Goal: Communication & Community: Answer question/provide support

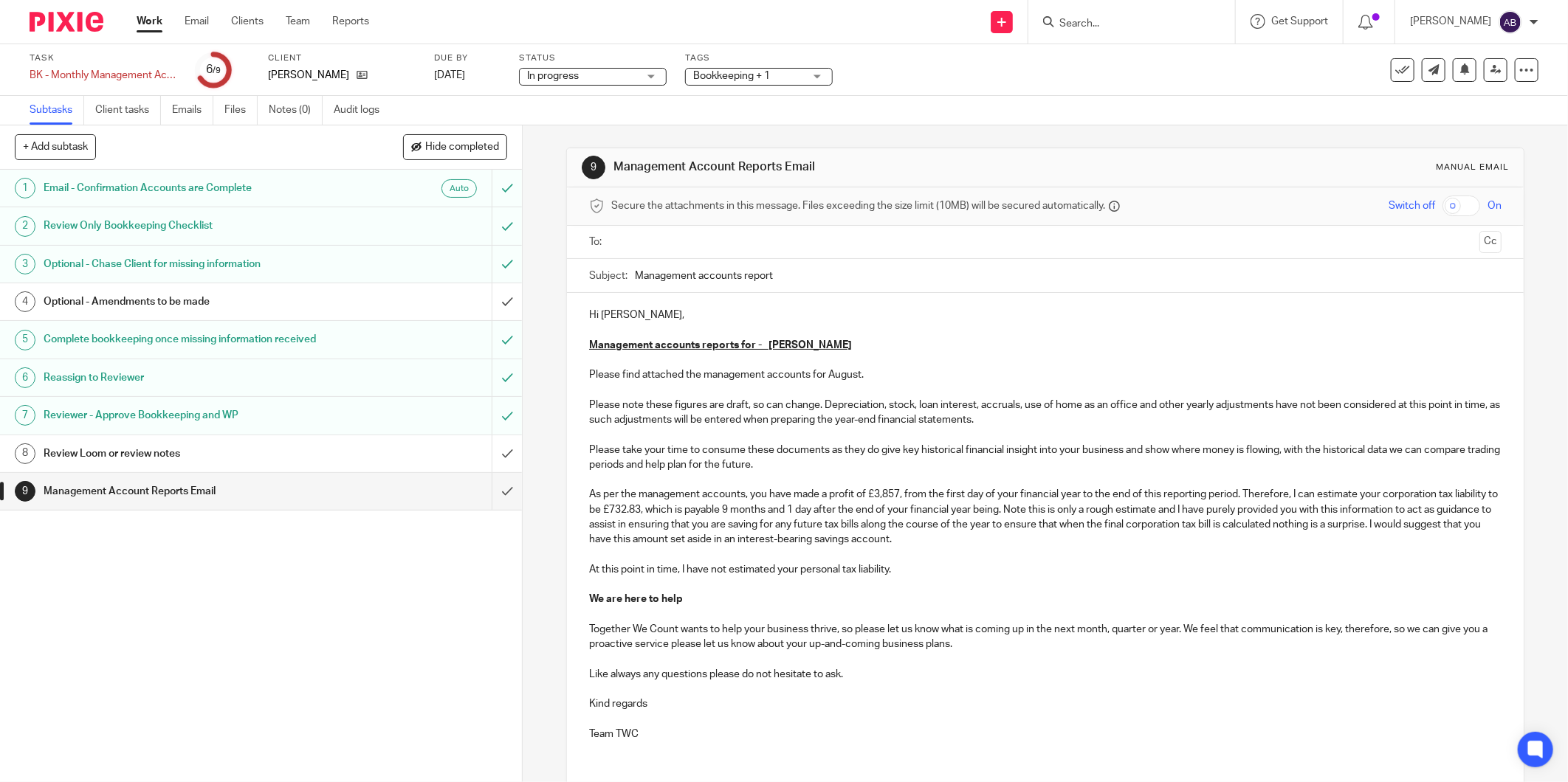
click at [797, 269] on input "Management accounts report" at bounding box center [1068, 275] width 866 height 33
paste input "for July-25"
click at [796, 271] on input "Management accounts report for July-25" at bounding box center [1068, 275] width 866 height 33
type input "Management accounts report for Aug-25"
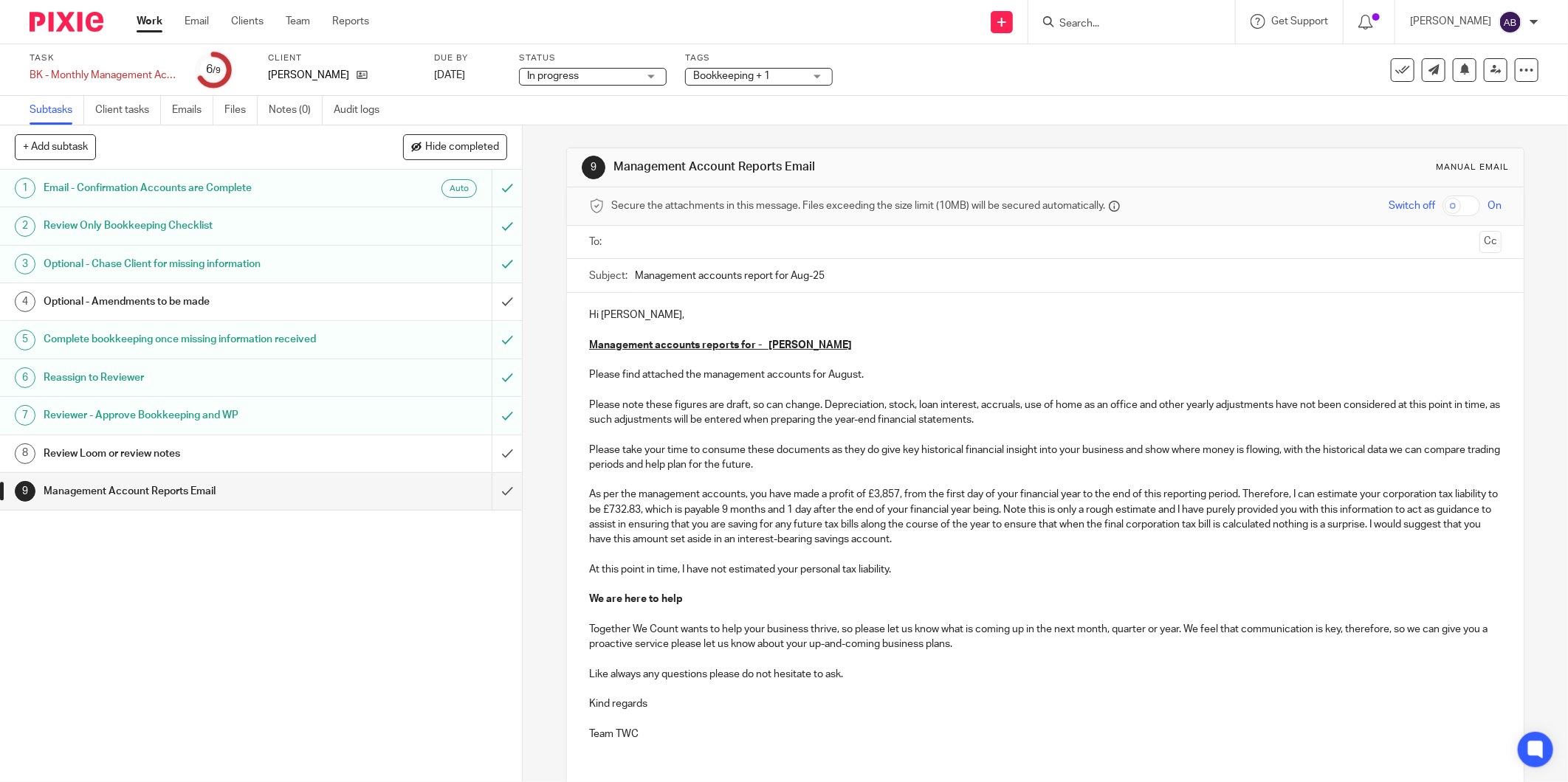
click at [657, 242] on input "text" at bounding box center [1044, 242] width 857 height 17
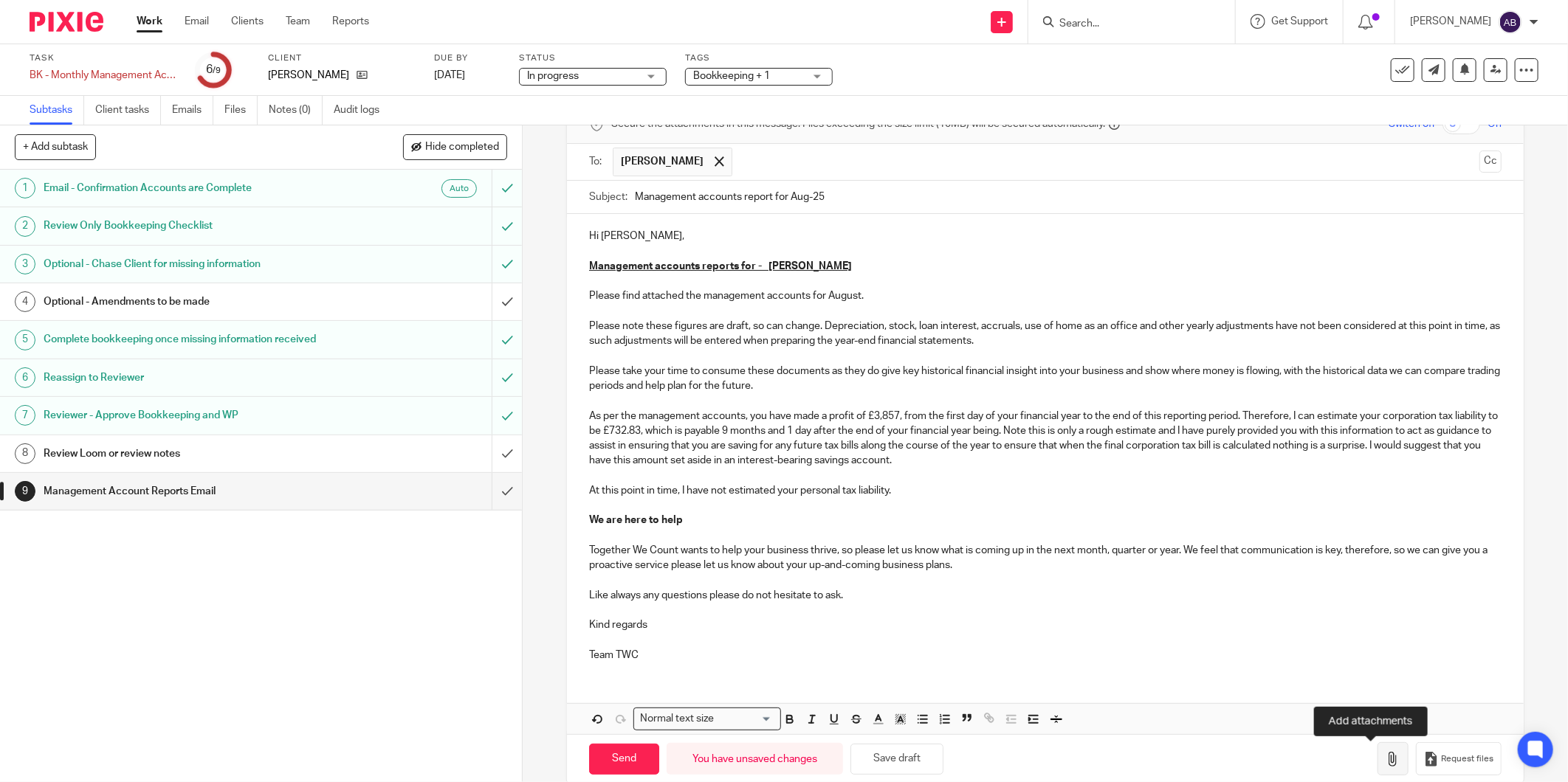
click at [1385, 756] on icon "button" at bounding box center [1392, 759] width 15 height 15
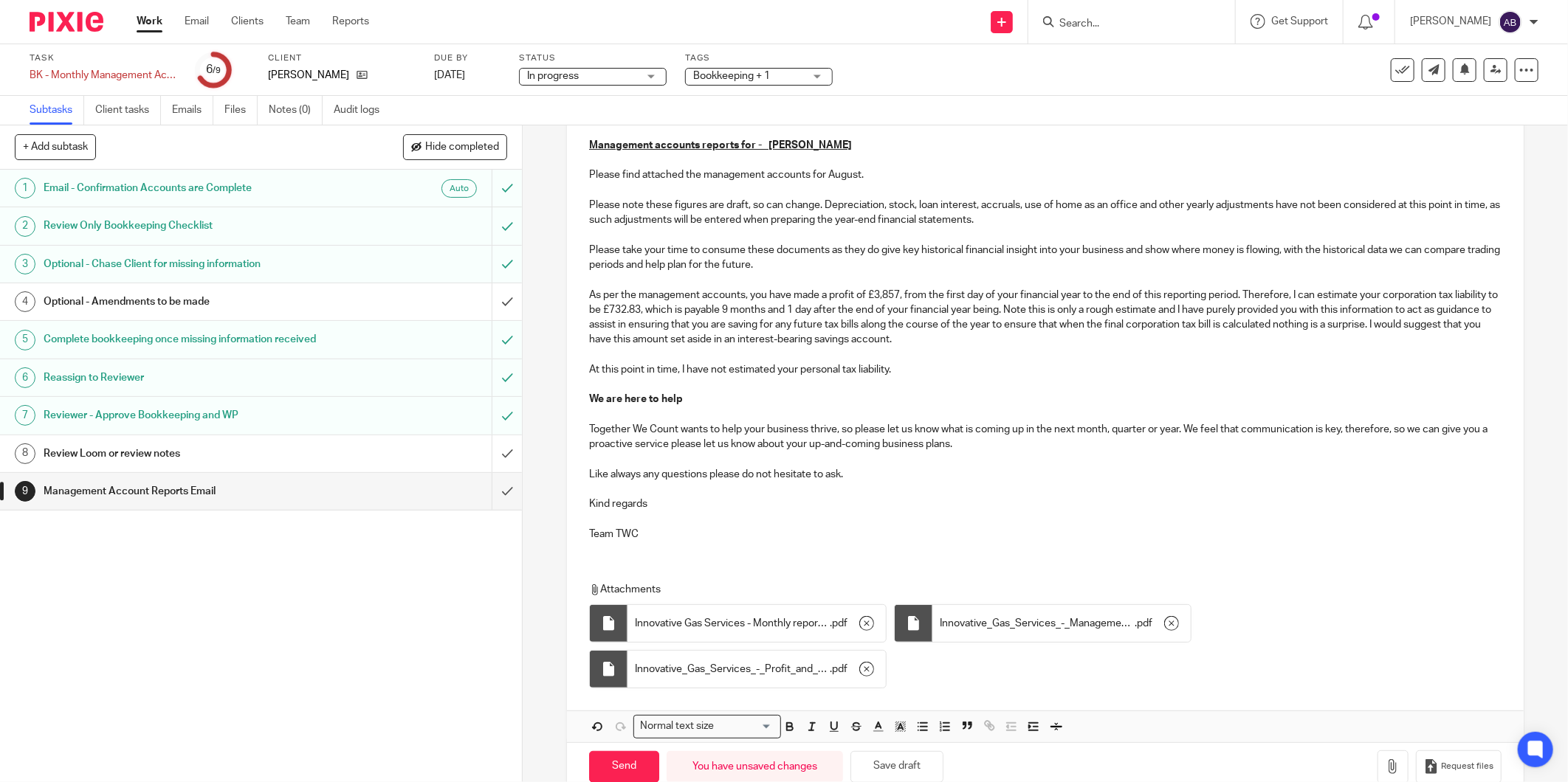
scroll to position [237, 0]
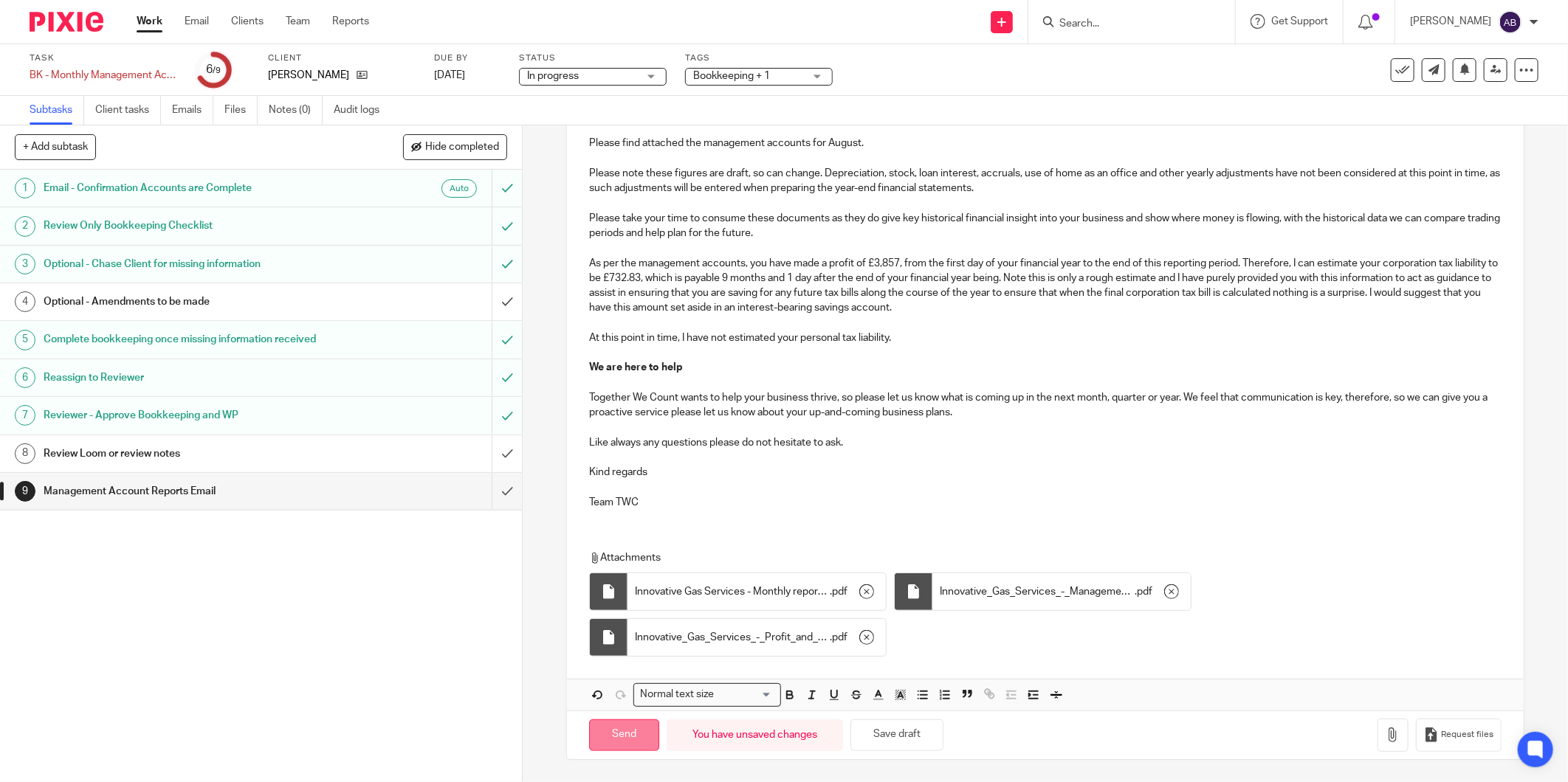
click at [625, 739] on input "Send" at bounding box center [624, 735] width 70 height 32
type input "Sent"
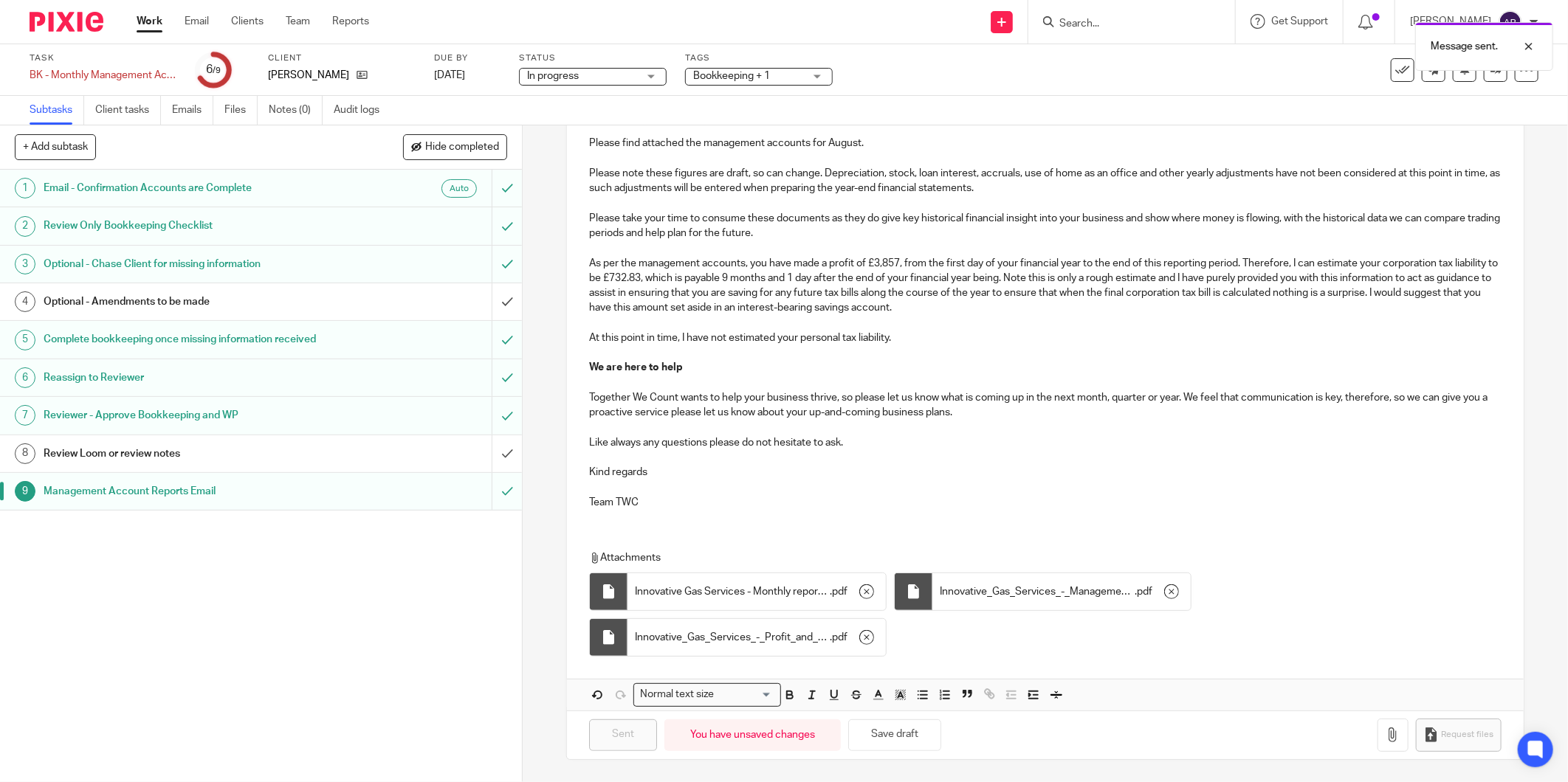
scroll to position [0, 0]
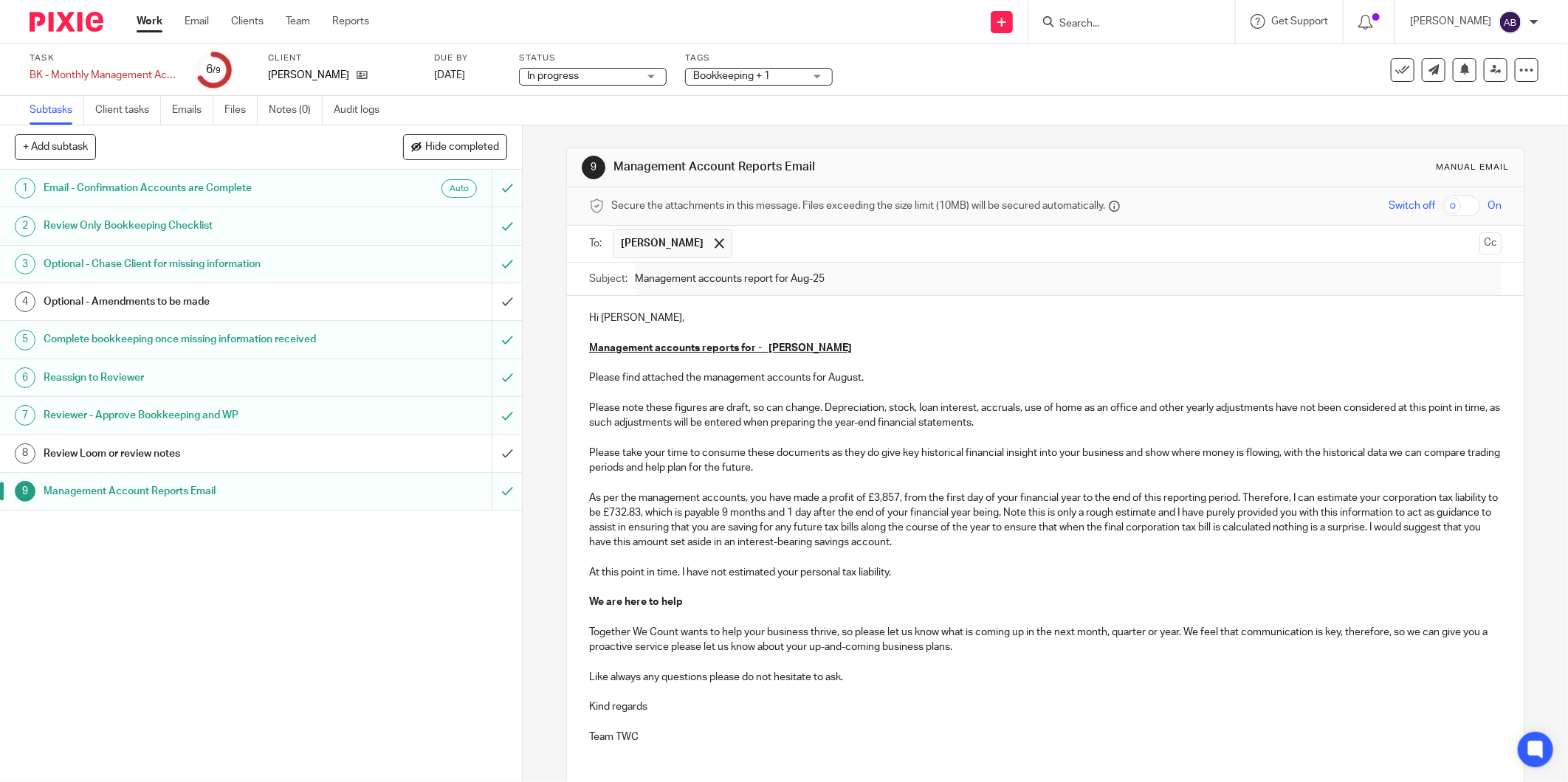
click at [297, 410] on h1 "Reviewer - Approve Bookkeeping and WP" at bounding box center [188, 415] width 289 height 22
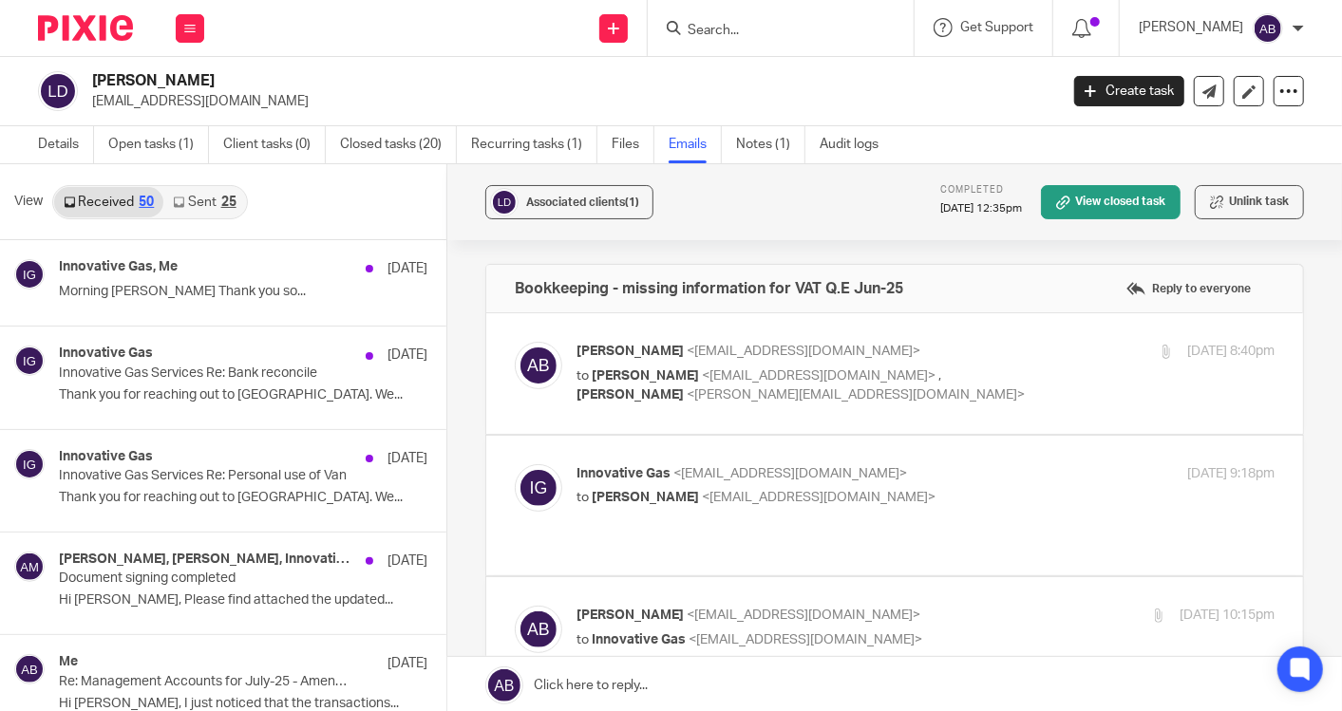
click at [978, 369] on p "to [PERSON_NAME] <[EMAIL_ADDRESS][DOMAIN_NAME]> , [PERSON_NAME] <[PERSON_NAME][…" at bounding box center [809, 386] width 465 height 39
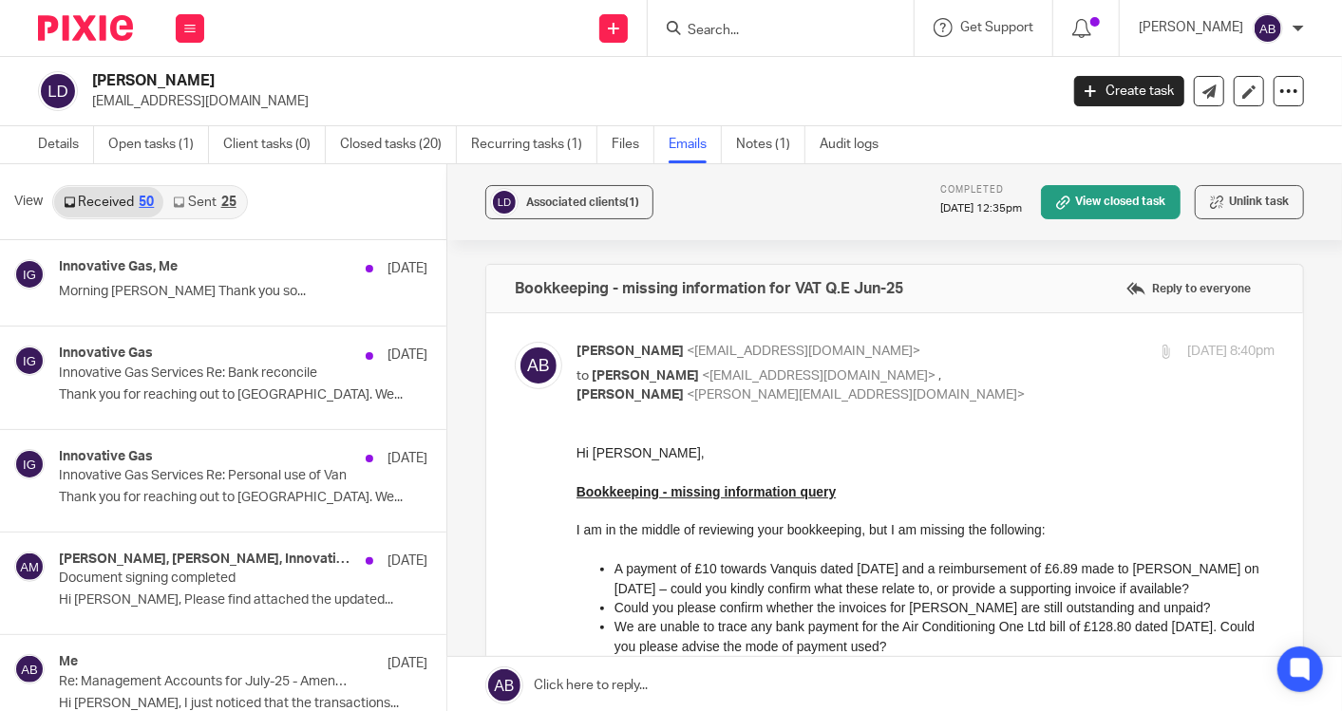
click at [959, 350] on p "[PERSON_NAME] <[EMAIL_ADDRESS][DOMAIN_NAME]>" at bounding box center [809, 352] width 465 height 20
checkbox input "false"
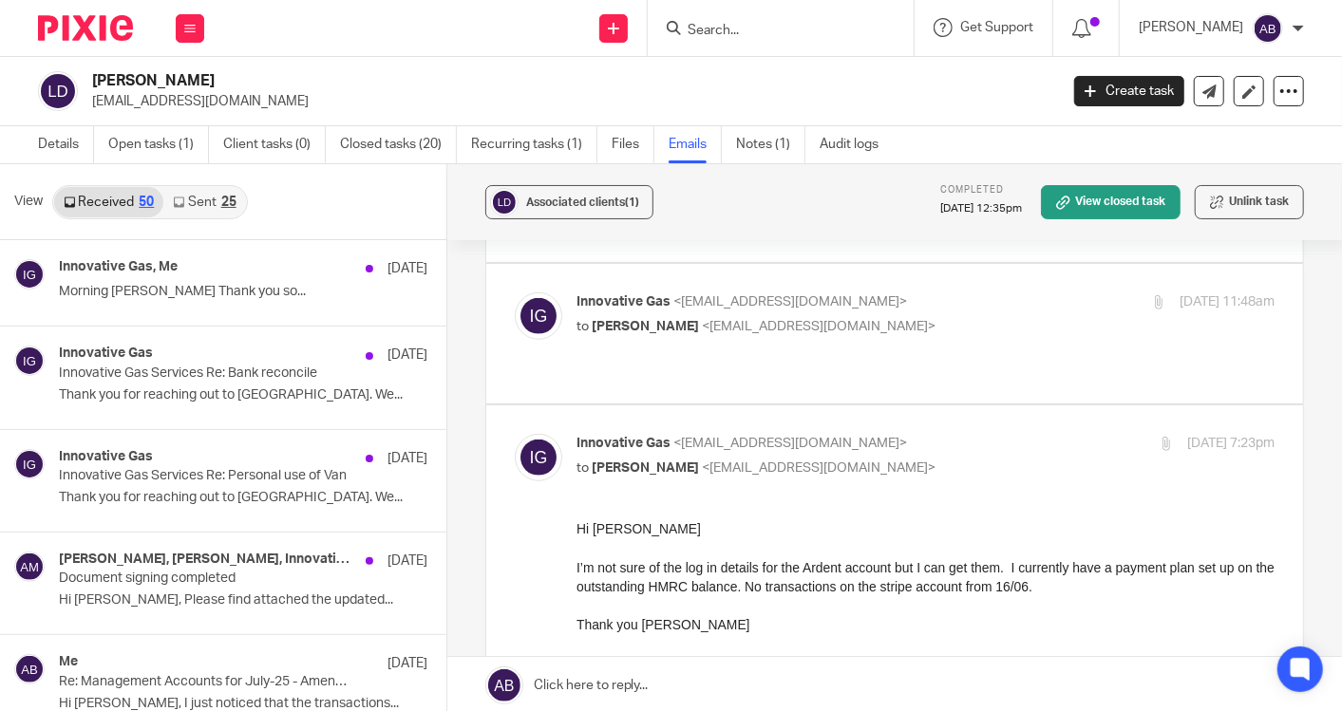
scroll to position [738, 0]
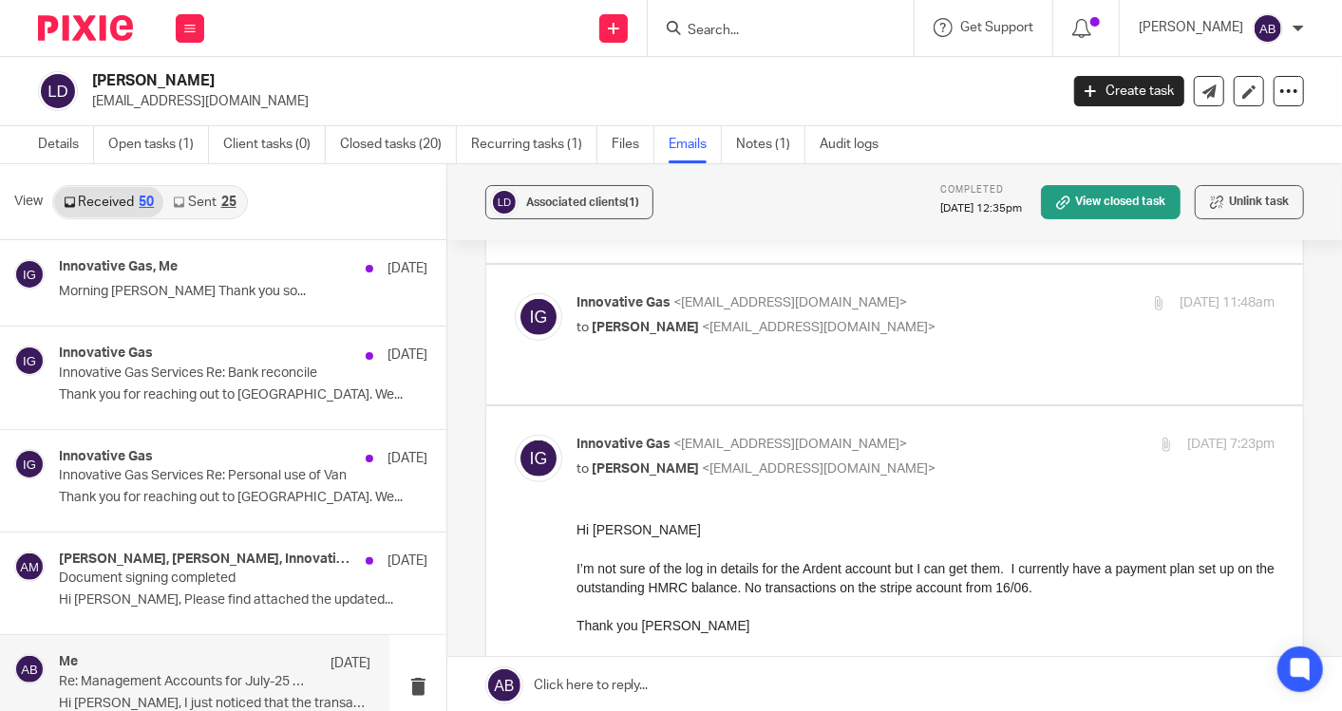
click at [187, 671] on div "Me 15 Aug" at bounding box center [215, 663] width 312 height 19
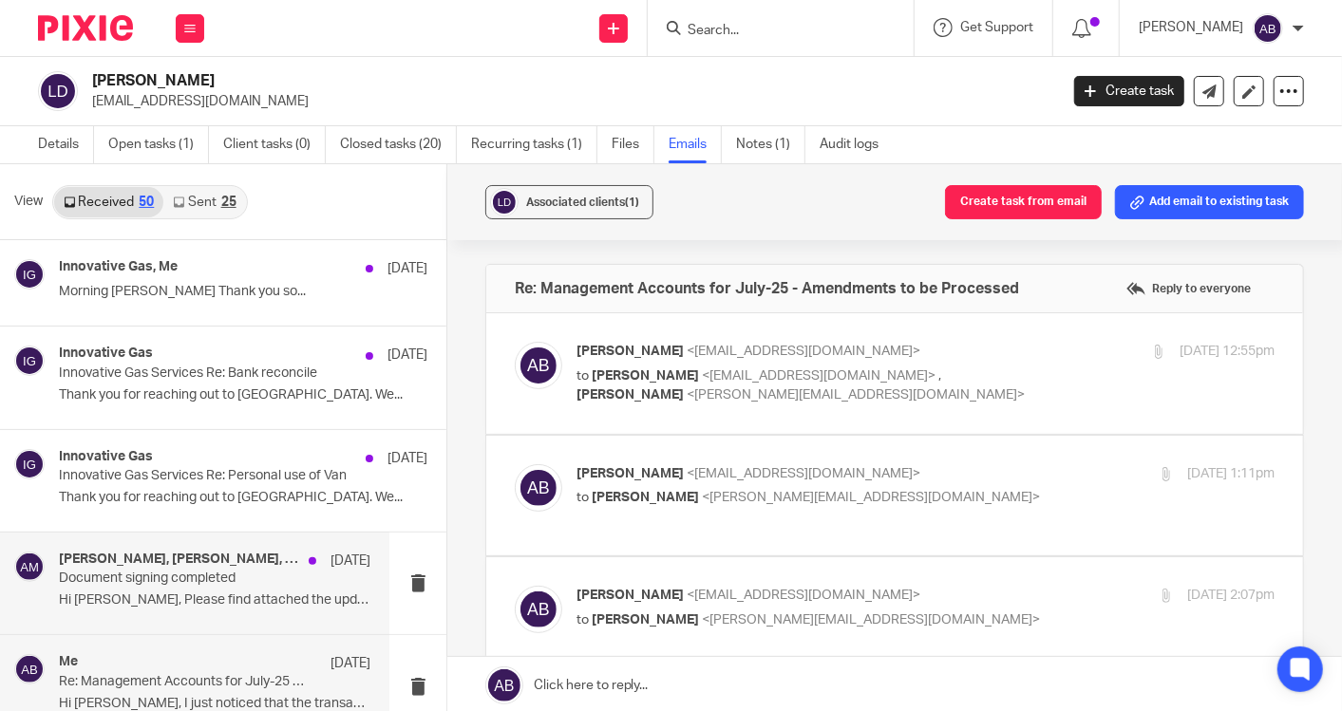
scroll to position [0, 0]
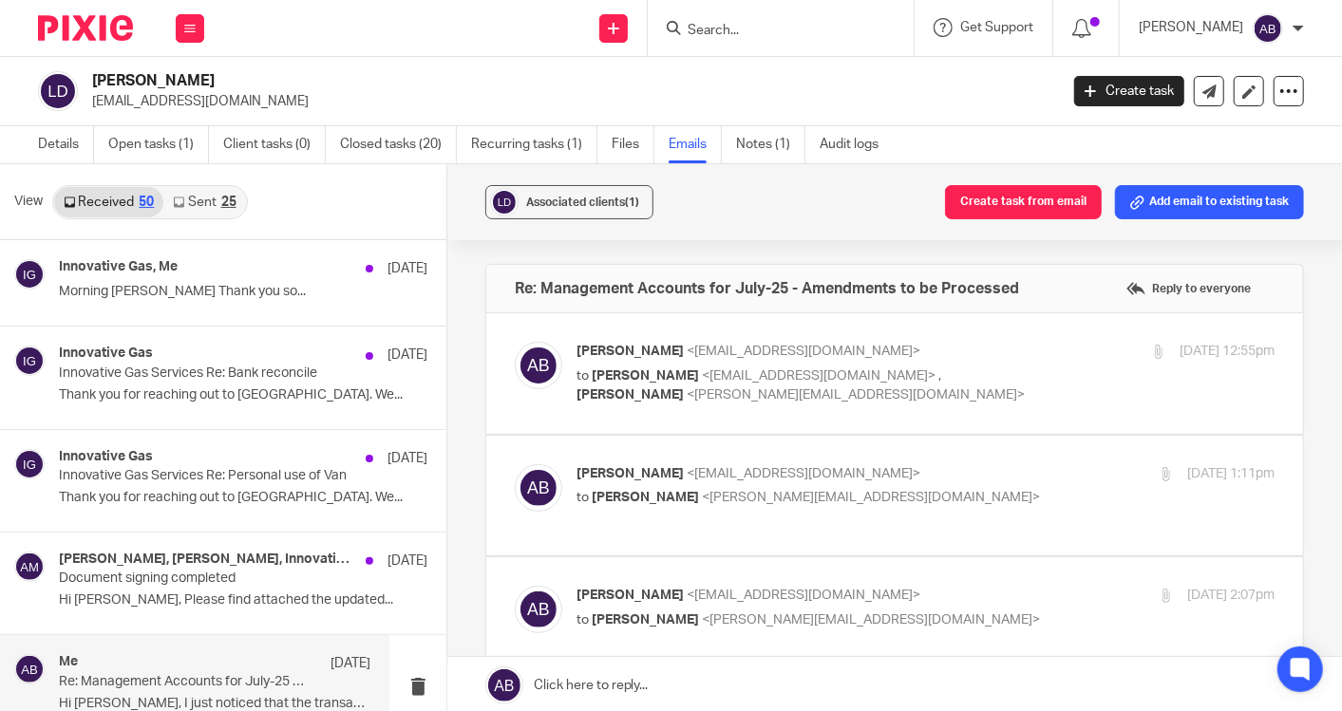
click at [184, 665] on div "Me 15 Aug" at bounding box center [215, 663] width 312 height 19
click at [955, 352] on p "Akshay Bhanushali <akshay@togetherwecount.co.uk>" at bounding box center [809, 352] width 465 height 20
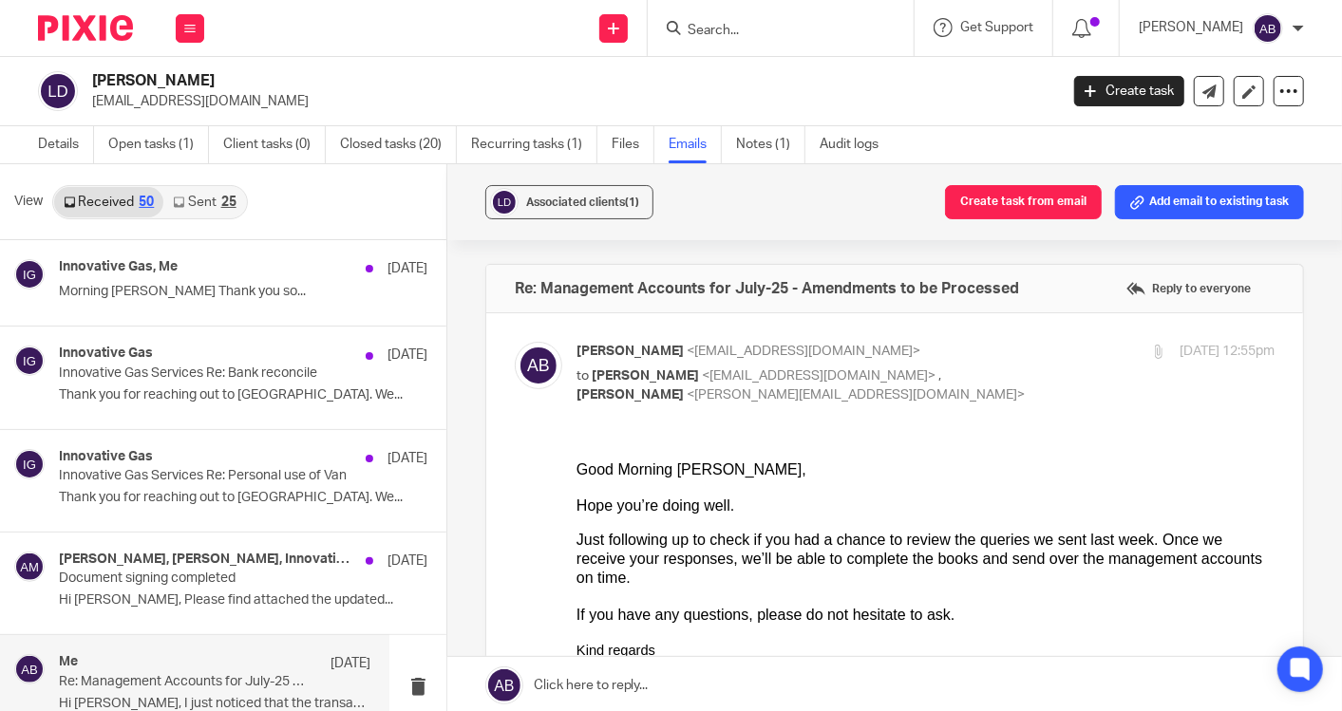
click at [955, 352] on p "Akshay Bhanushali <akshay@togetherwecount.co.uk>" at bounding box center [809, 352] width 465 height 20
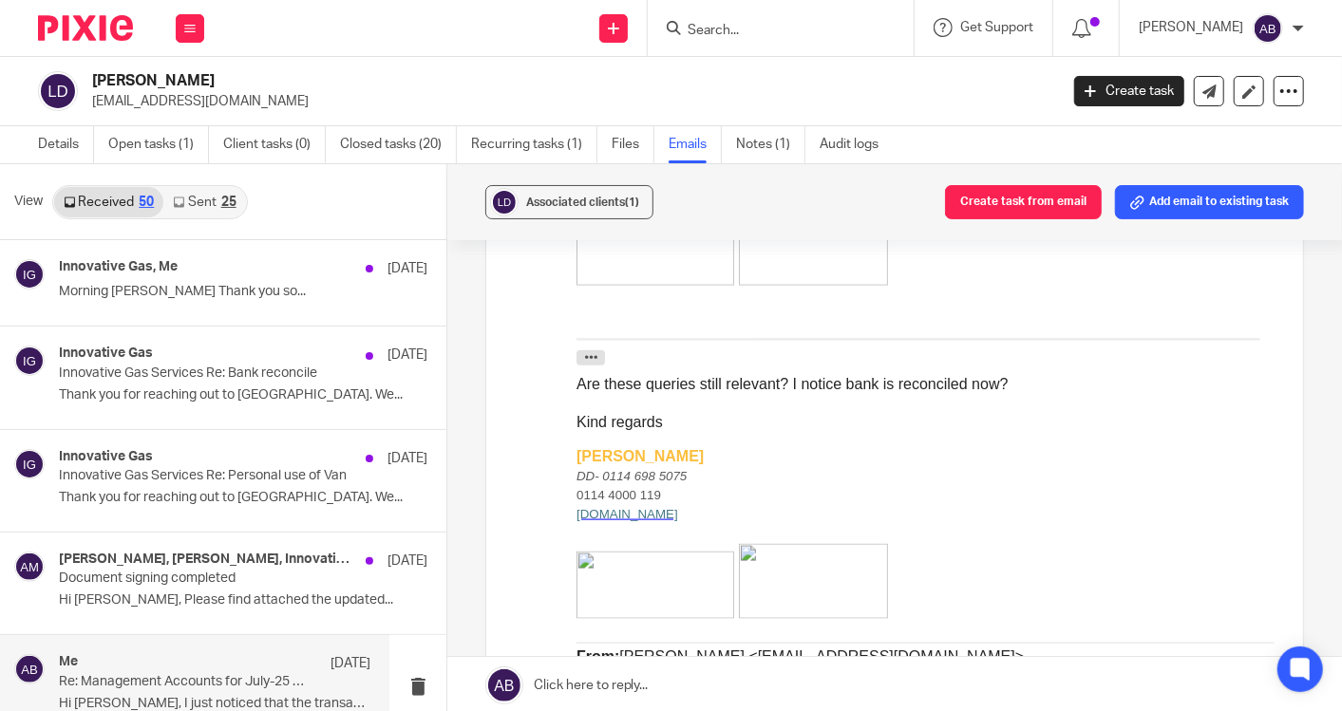
scroll to position [1522, 0]
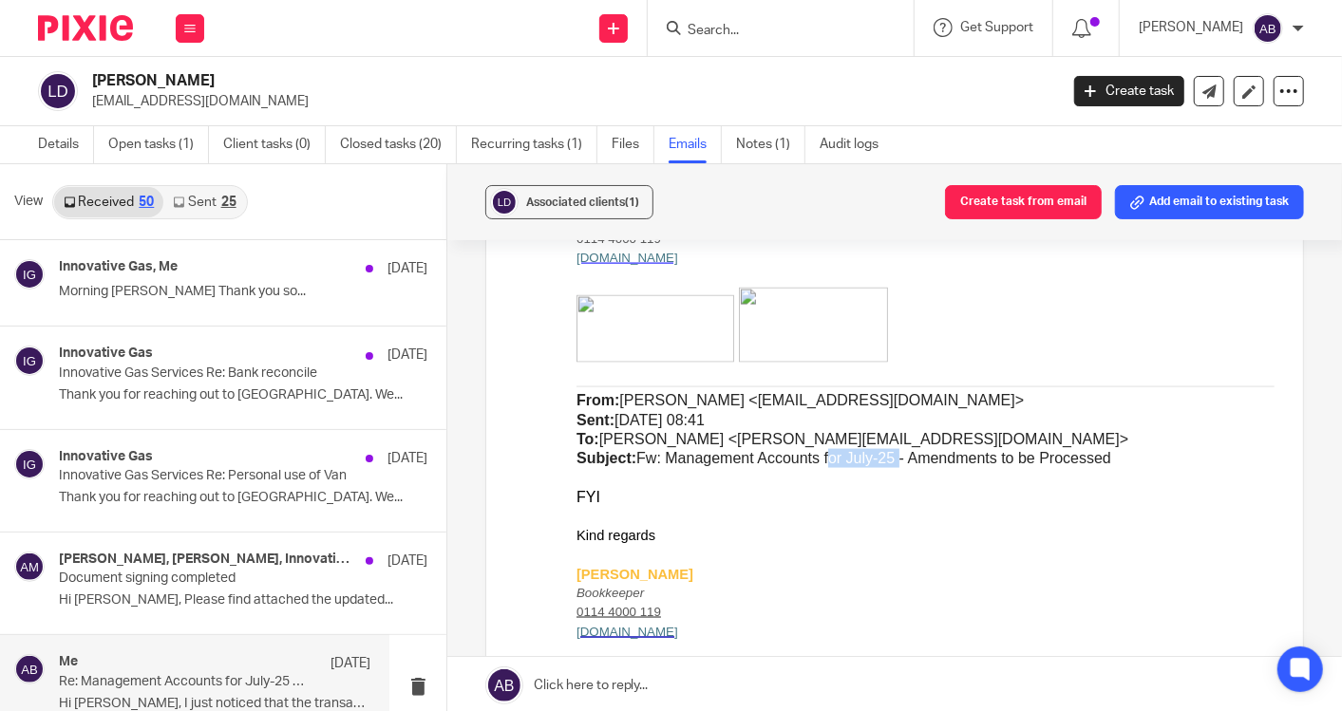
drag, startPoint x: 801, startPoint y: 460, endPoint x: 864, endPoint y: 452, distance: 64.1
click at [864, 452] on span "Akshay Bhanushali <Akshay@togetherwecount.co.uk> Sent: 15 August 2025 08:41 To:…" at bounding box center [852, 430] width 552 height 74
copy span "for July-25"
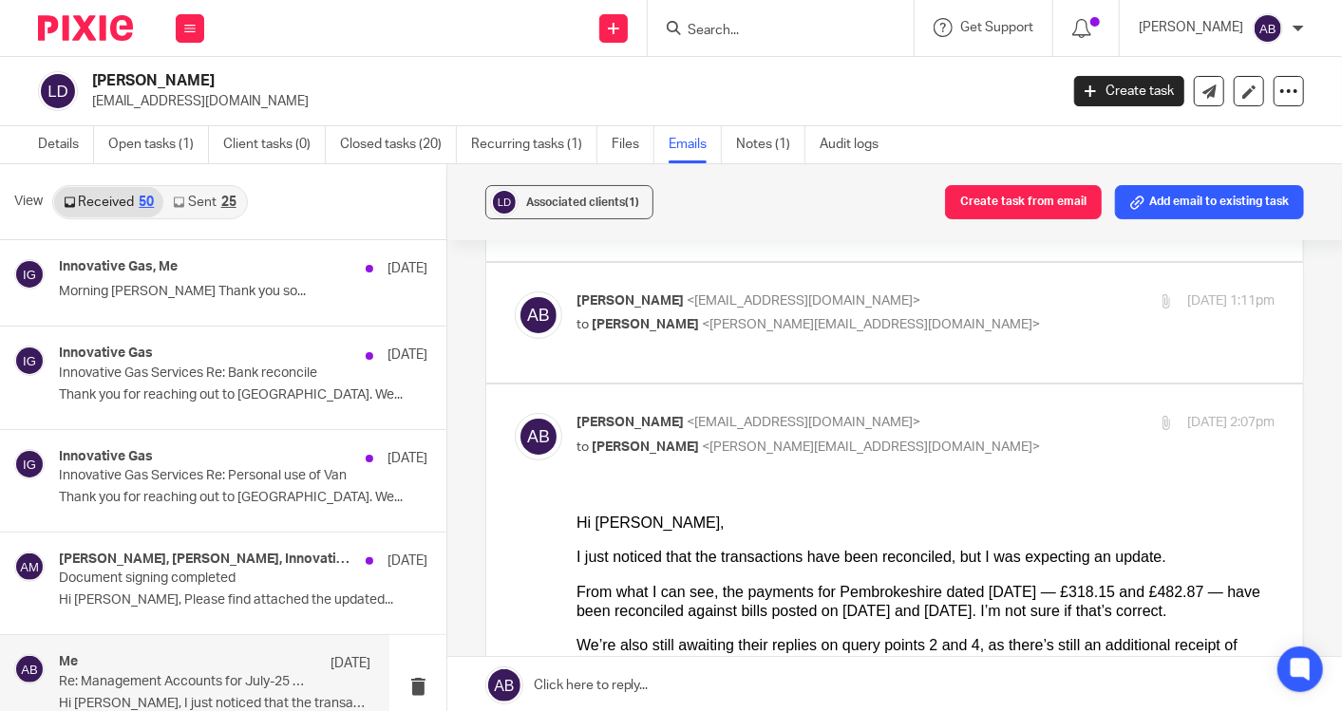
scroll to position [0, 0]
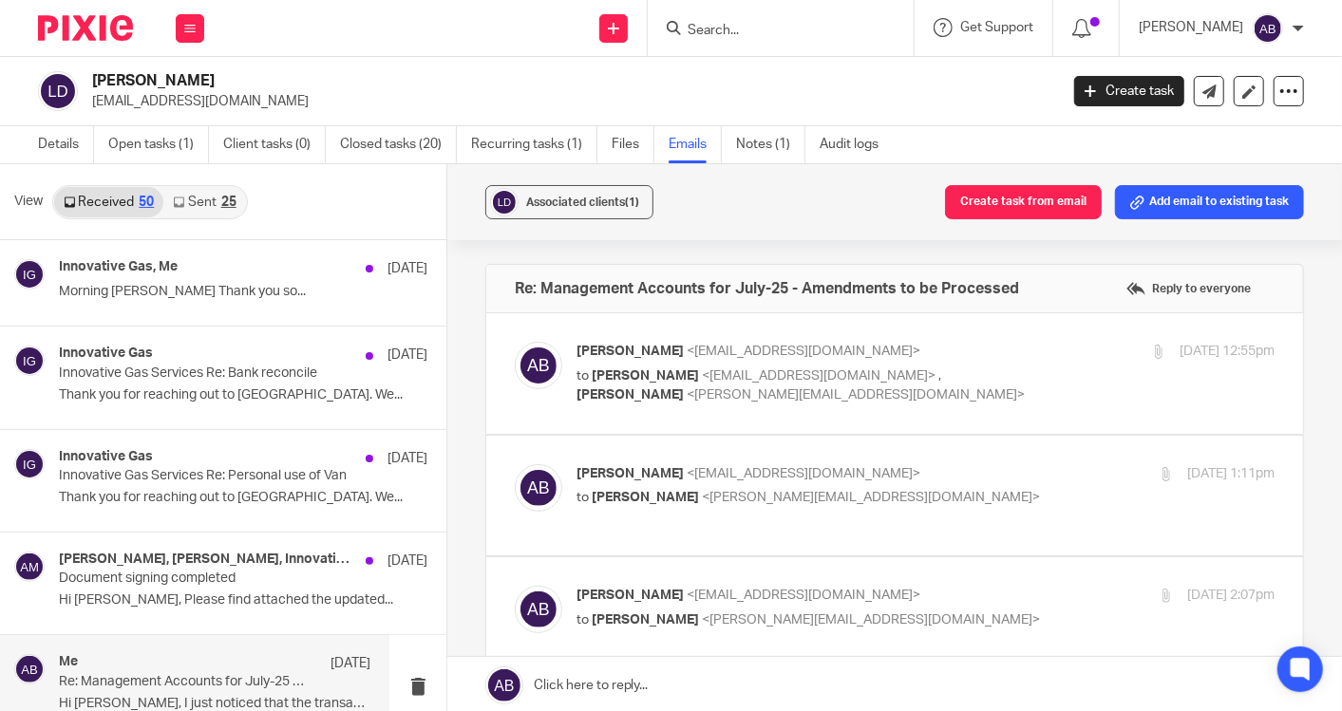
click at [980, 369] on p "to Lee Davies <info@innovativegas.co.uk> , Kim Faulkner <kim@togetherwecount.co…" at bounding box center [809, 386] width 465 height 39
checkbox input "true"
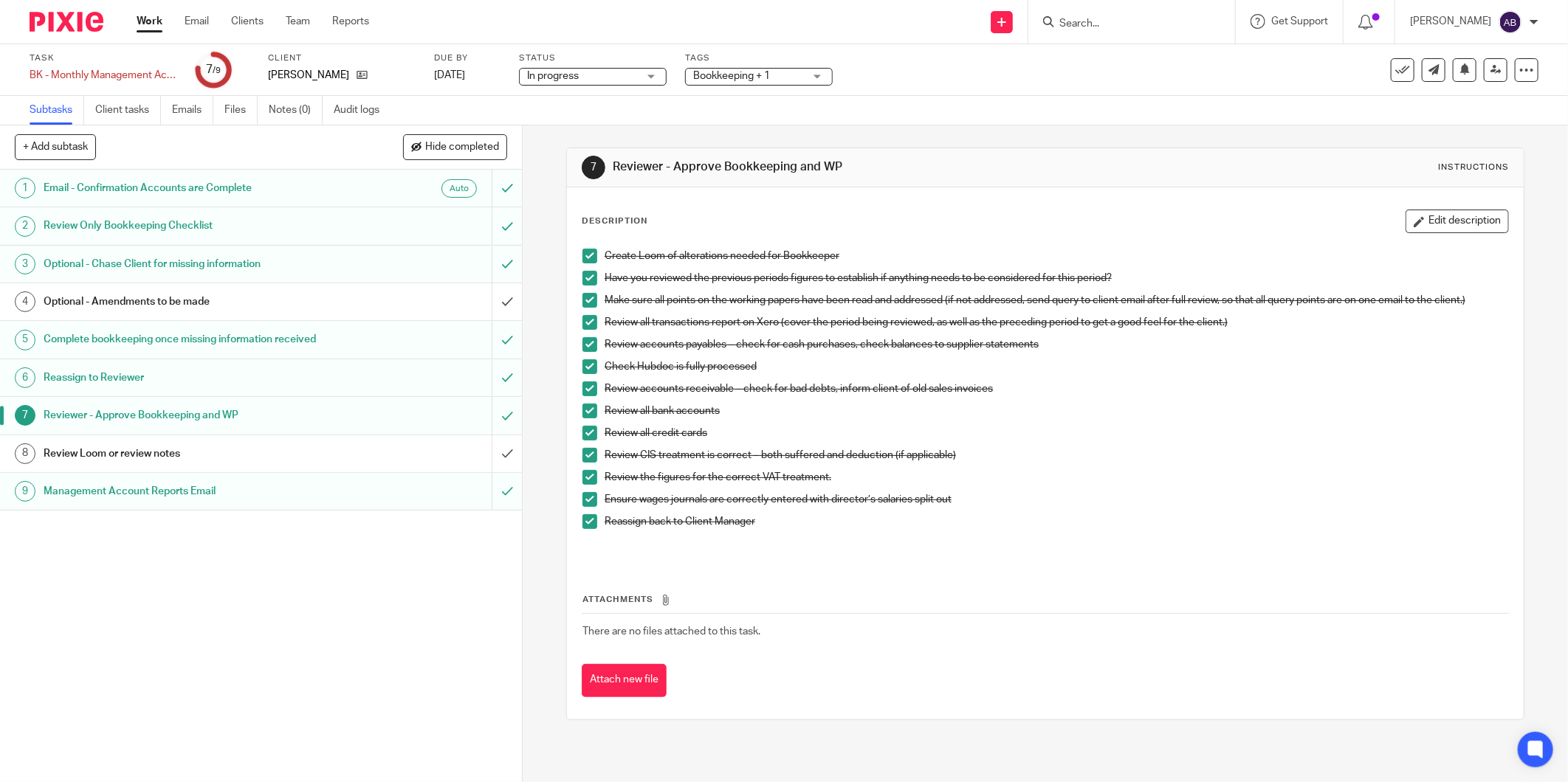
click at [284, 450] on h1 "Review Loom or review notes" at bounding box center [188, 454] width 289 height 22
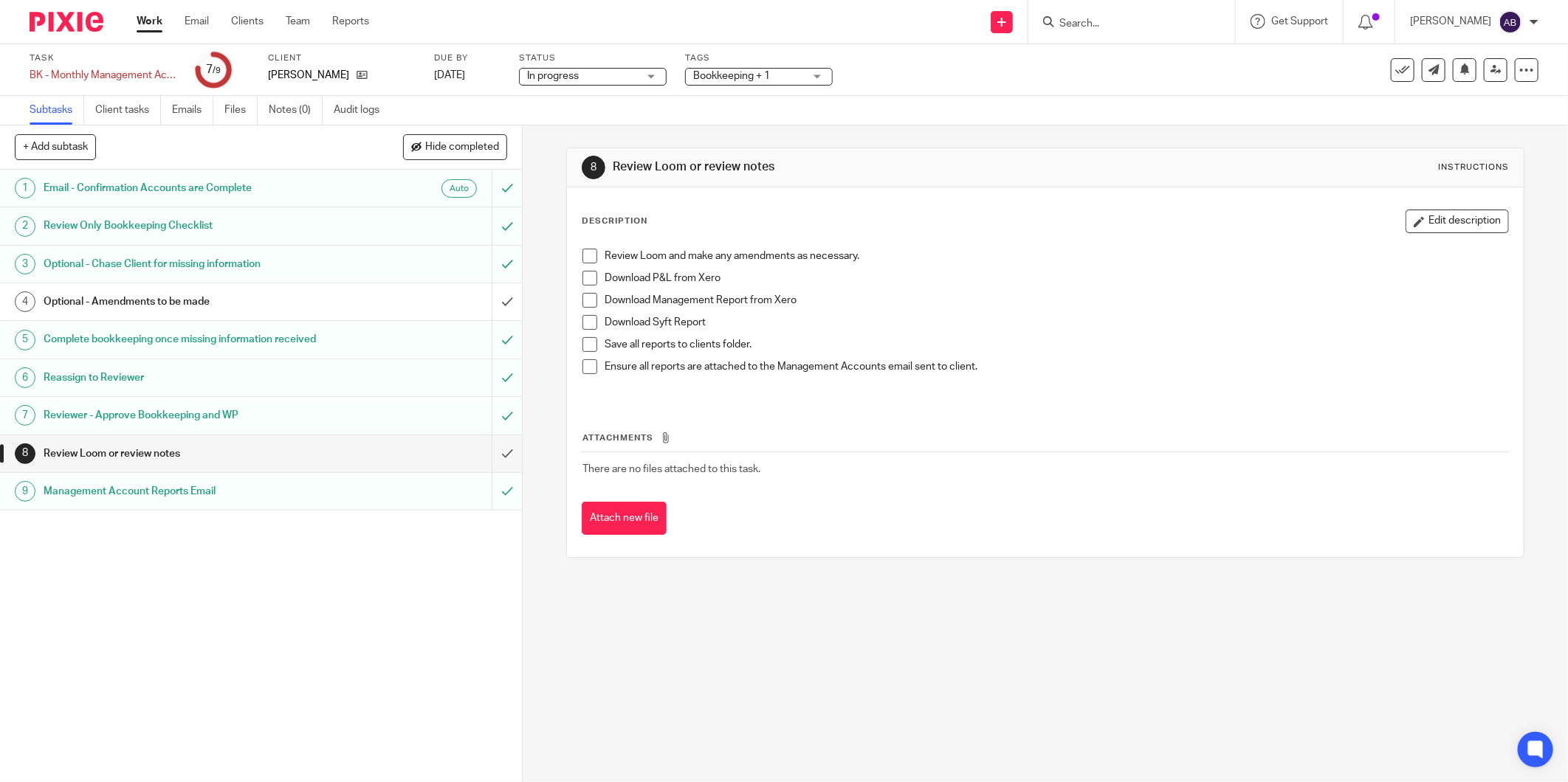
click at [582, 275] on span at bounding box center [589, 278] width 15 height 15
click at [582, 298] on span at bounding box center [589, 300] width 15 height 15
click at [582, 318] on span at bounding box center [589, 322] width 15 height 15
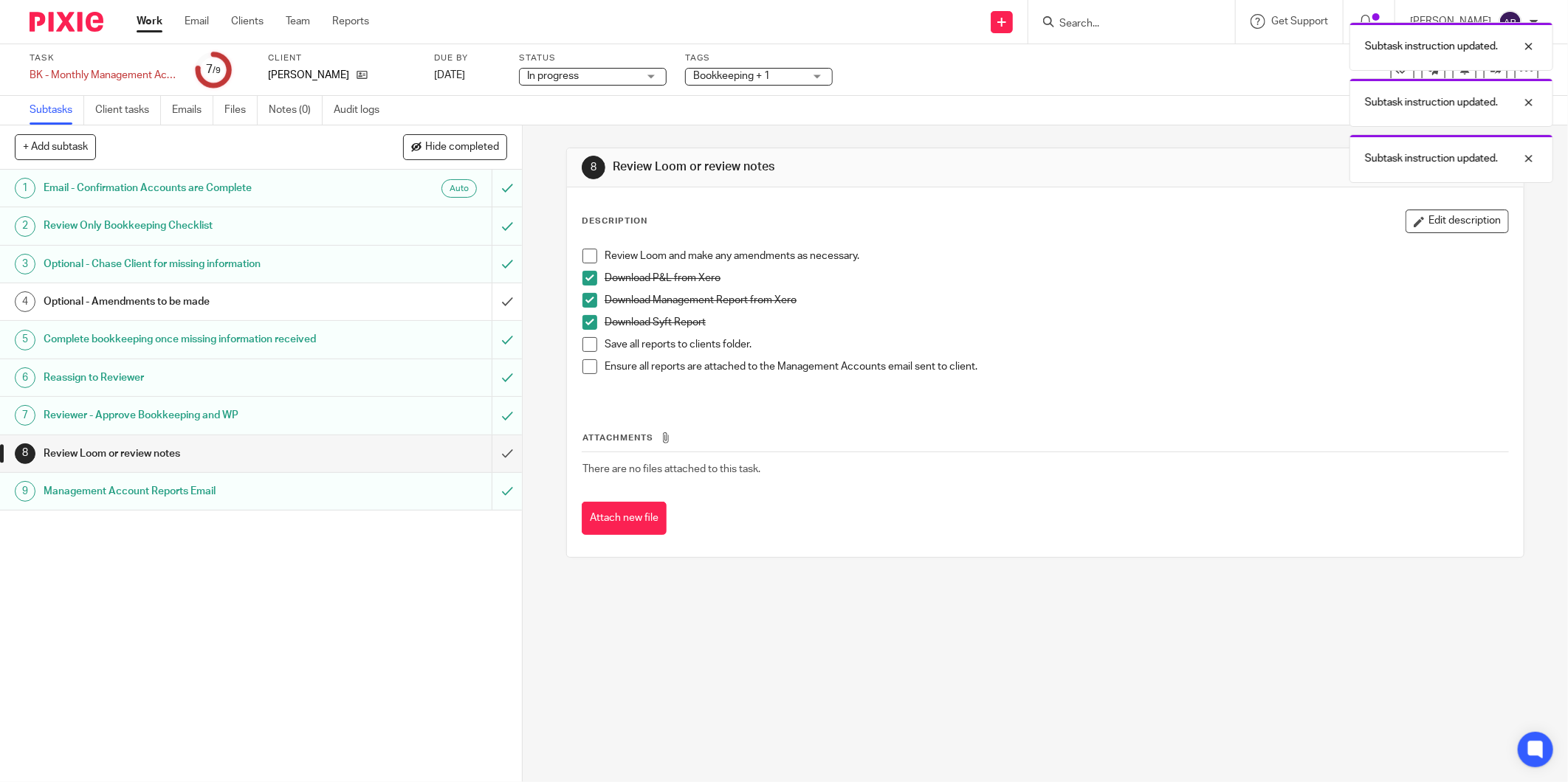
click at [582, 340] on span at bounding box center [589, 344] width 15 height 15
click at [585, 363] on span at bounding box center [589, 367] width 15 height 15
click at [1096, 130] on div "Subtask instruction updated. Subtask instruction updated. Subtask instruction u…" at bounding box center [1169, 155] width 769 height 280
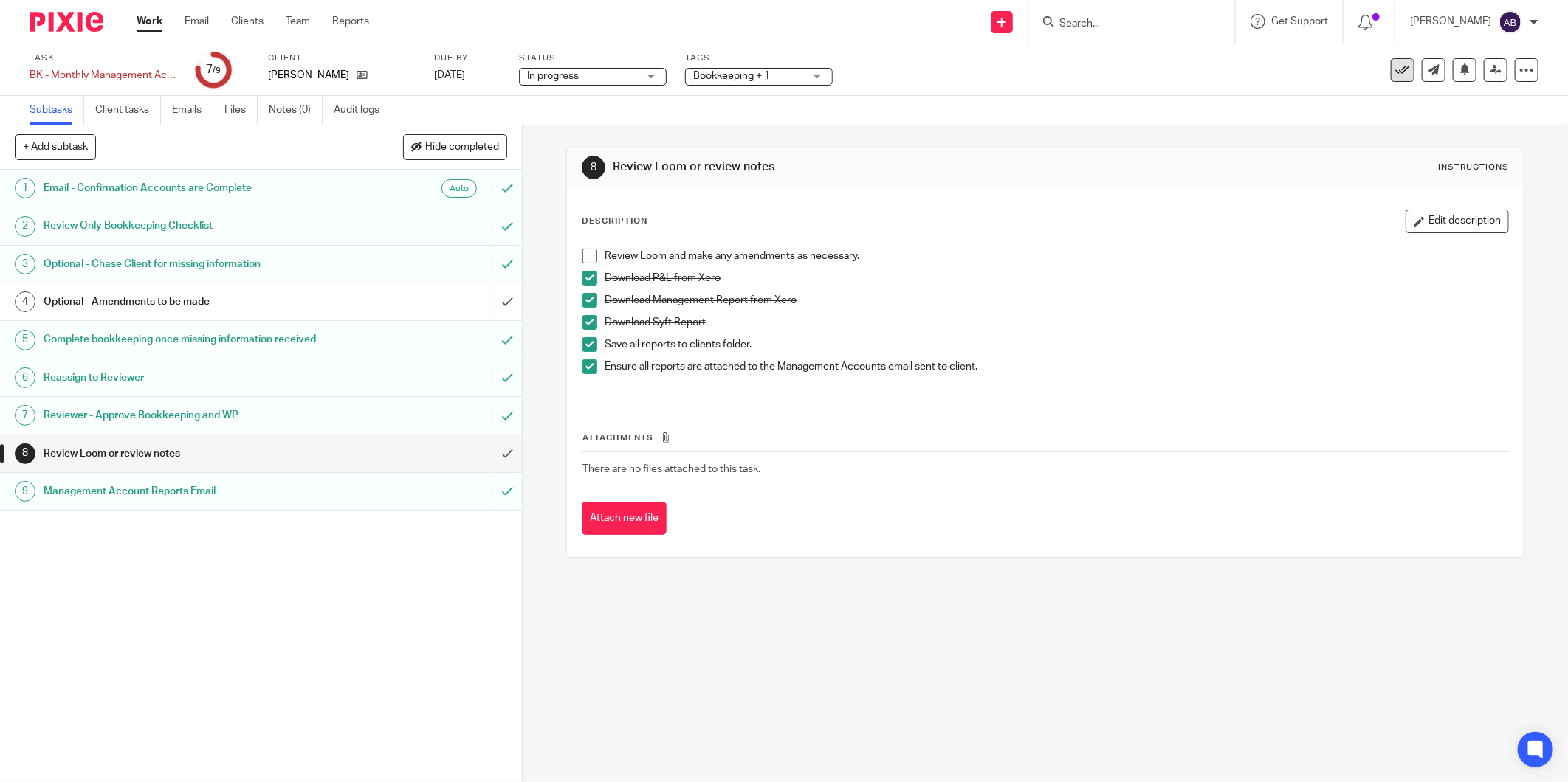
click at [1395, 75] on icon at bounding box center [1402, 70] width 15 height 15
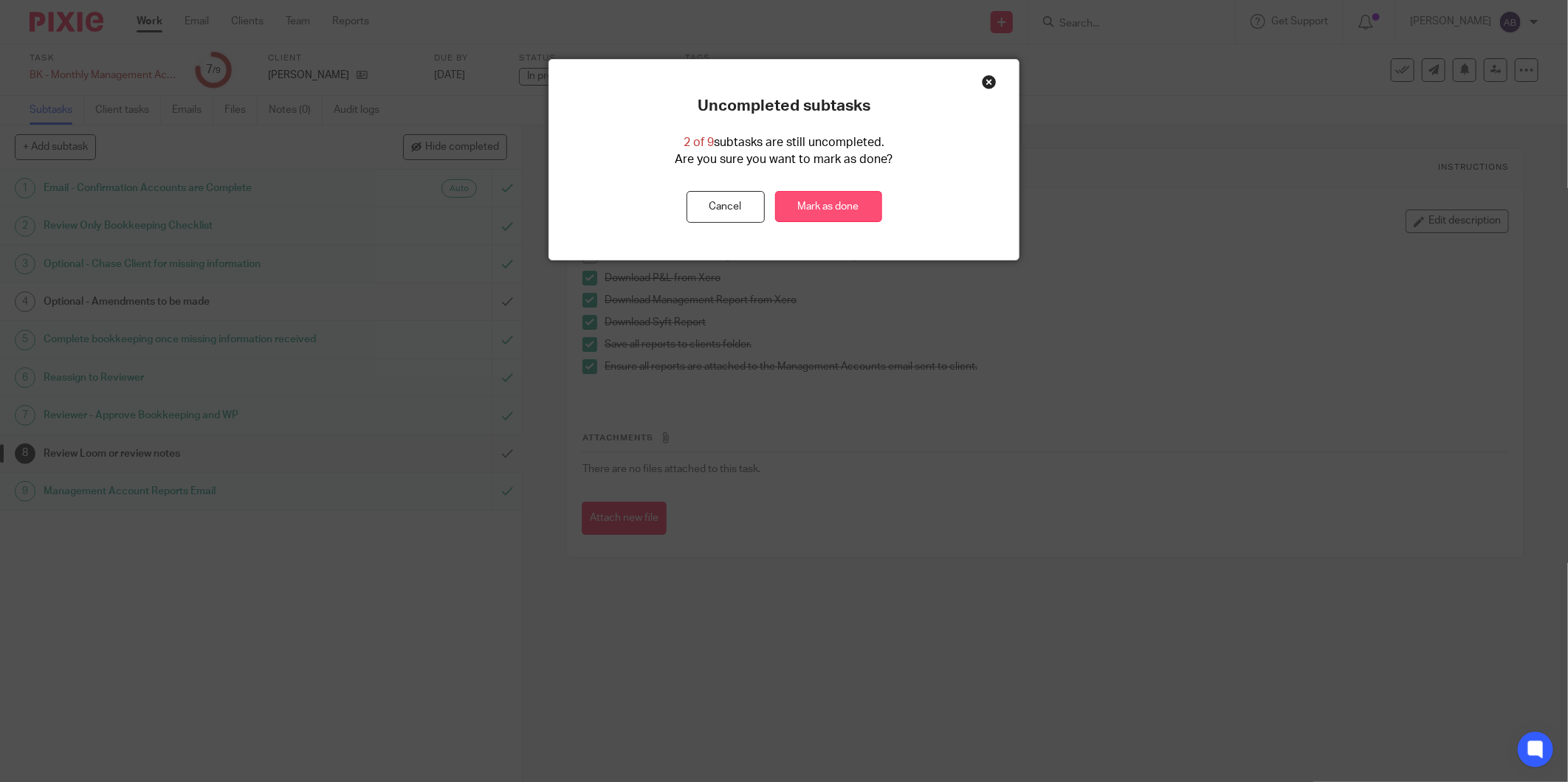
click at [834, 205] on link "Mark as done" at bounding box center [828, 207] width 107 height 32
